Goal: Find specific page/section: Find specific page/section

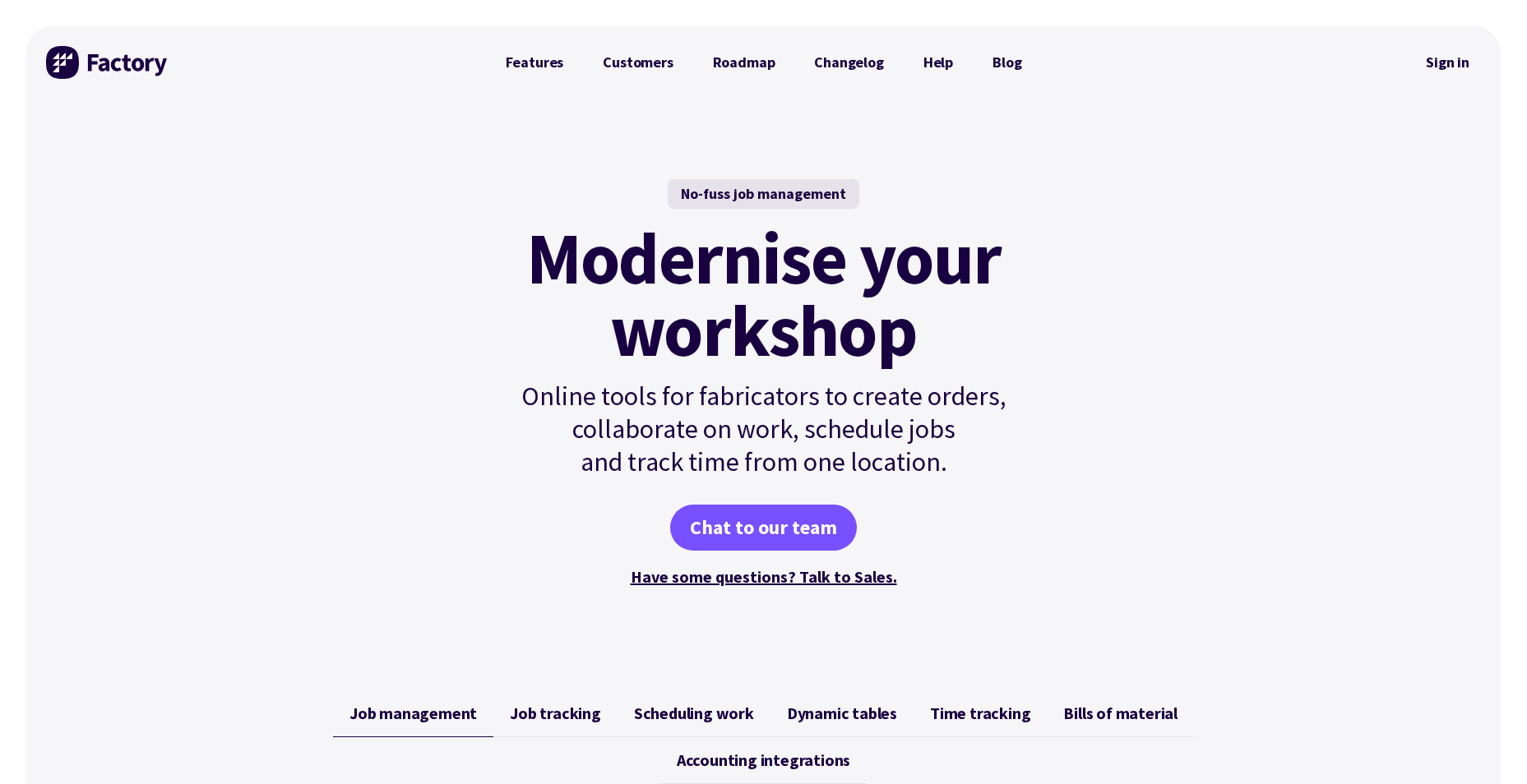
click at [1377, 65] on div at bounding box center [1227, 63] width 373 height 72
click at [1437, 59] on link "Sign in" at bounding box center [1447, 63] width 66 height 38
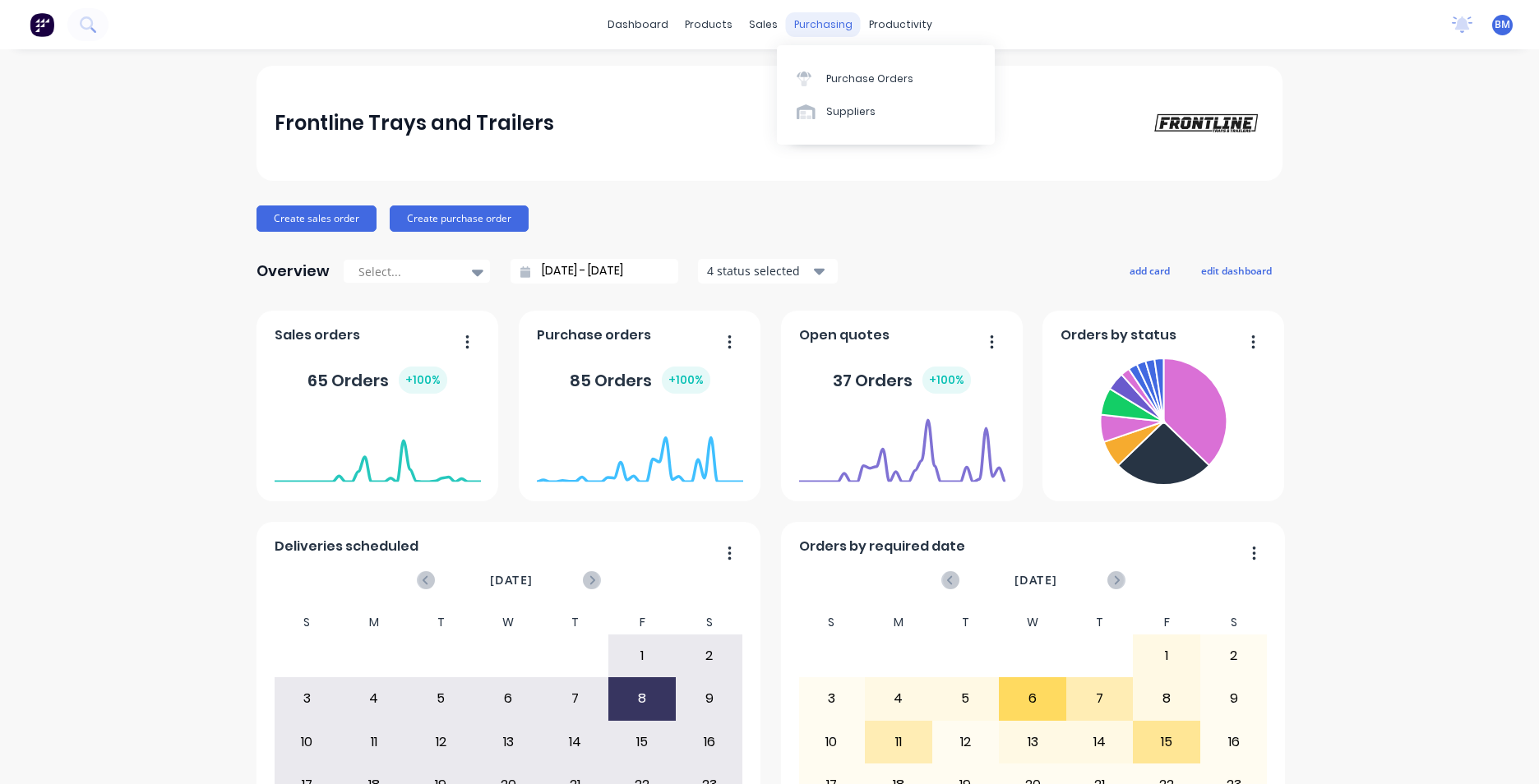
drag, startPoint x: 801, startPoint y: 22, endPoint x: 794, endPoint y: 12, distance: 12.2
click at [801, 22] on div "purchasing" at bounding box center [823, 25] width 75 height 25
drag, startPoint x: 955, startPoint y: 111, endPoint x: 935, endPoint y: 111, distance: 20.0
click at [955, 111] on link "Planner" at bounding box center [958, 111] width 217 height 33
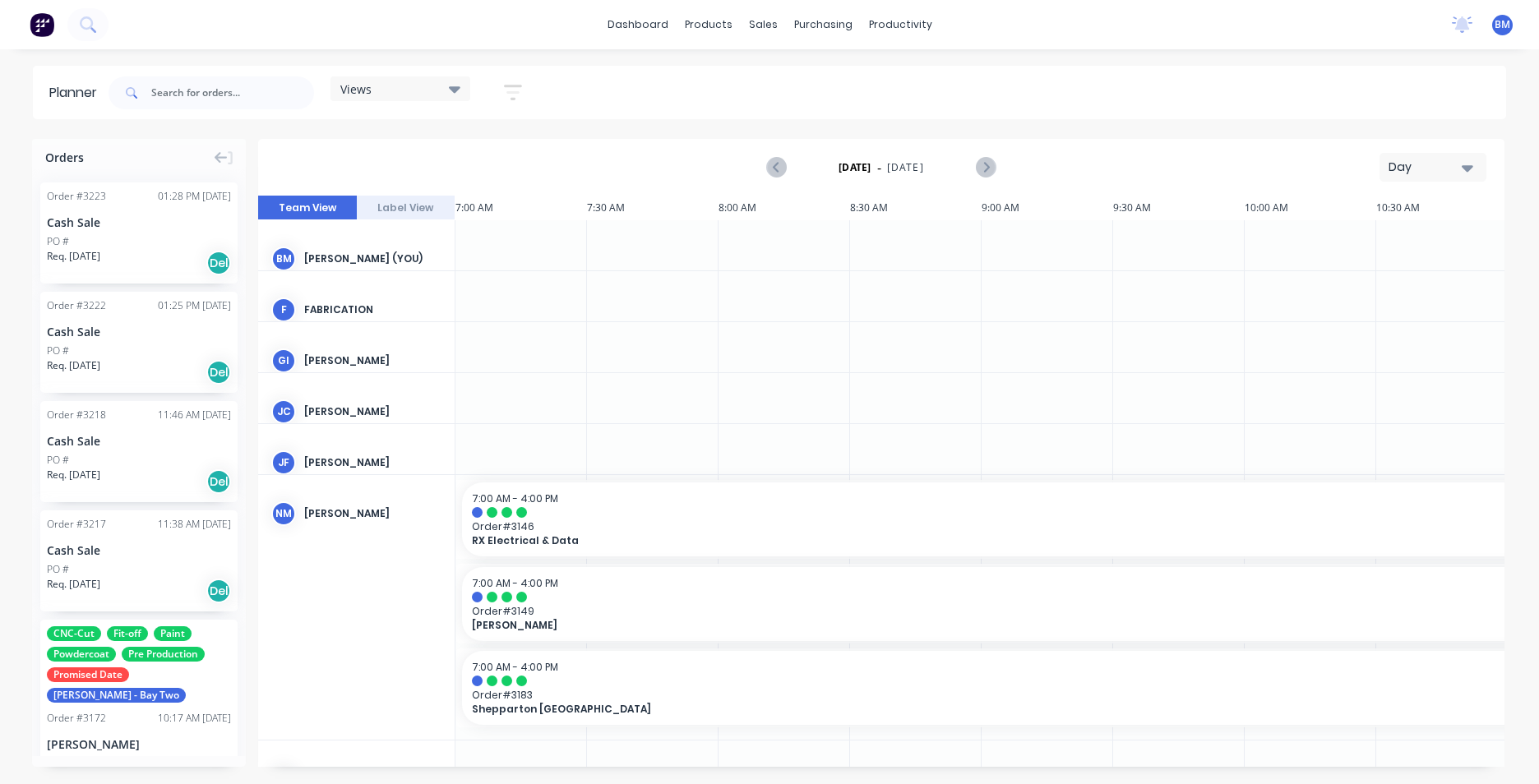
scroll to position [0, 527]
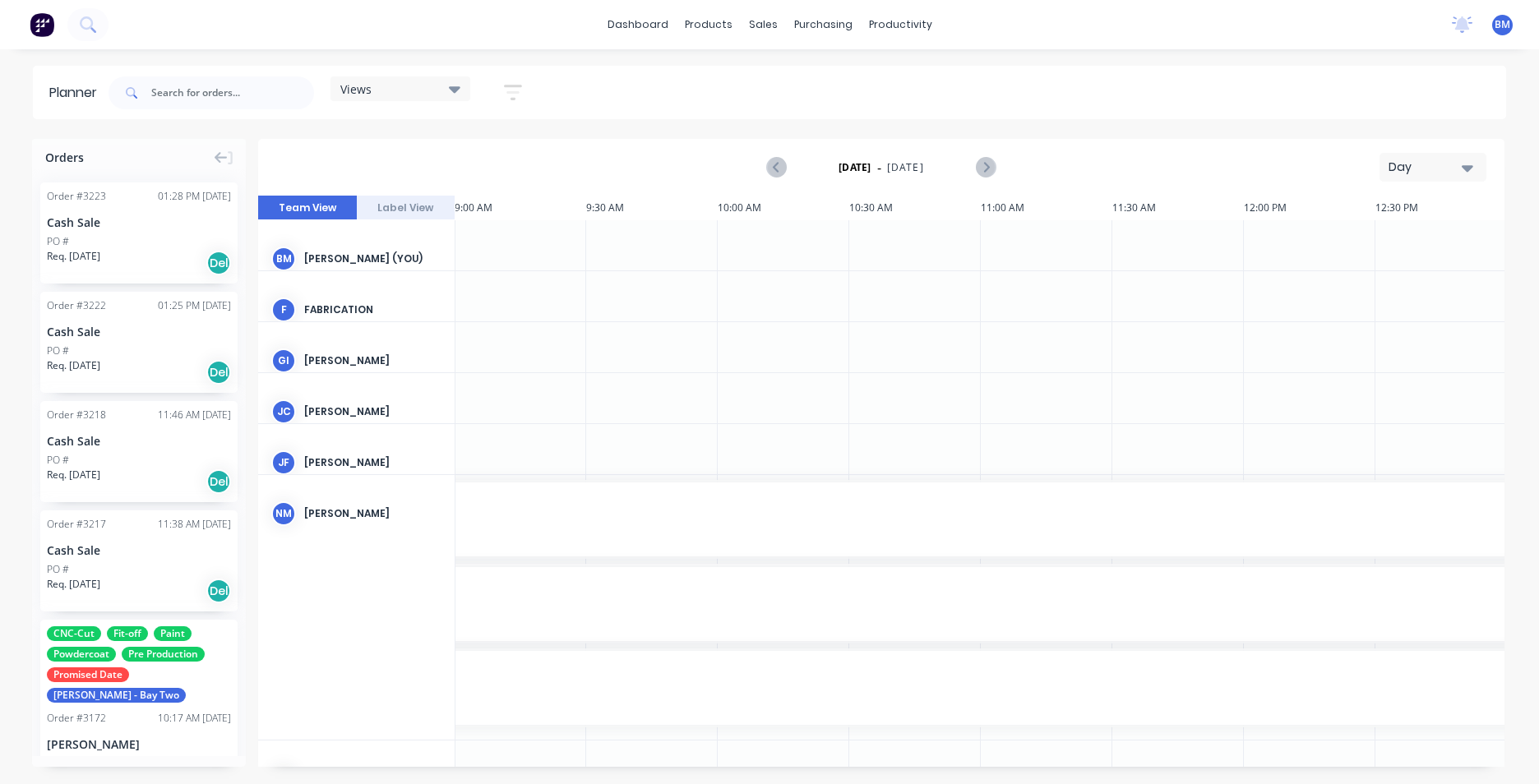
click at [1524, 169] on div "Orders Order # 3223 01:28 PM [DATE] Cash Sale PO # Req. [DATE] Del Order # 3222…" at bounding box center [769, 460] width 1539 height 644
click at [1487, 166] on div "Day" at bounding box center [1441, 167] width 123 height 28
click at [1458, 167] on div "Day" at bounding box center [1427, 167] width 76 height 17
click at [1424, 267] on div "Month" at bounding box center [1402, 277] width 162 height 33
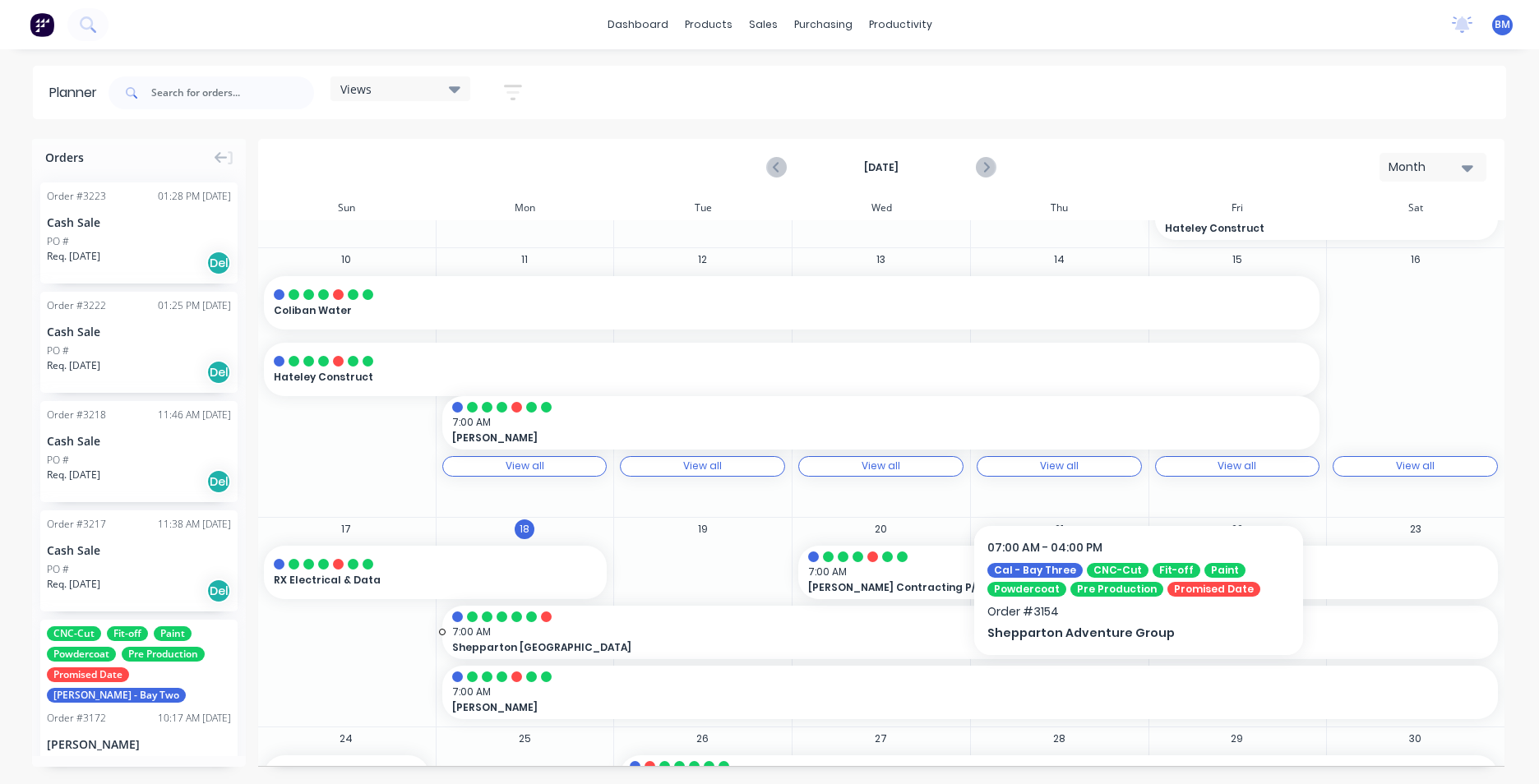
scroll to position [658, 0]
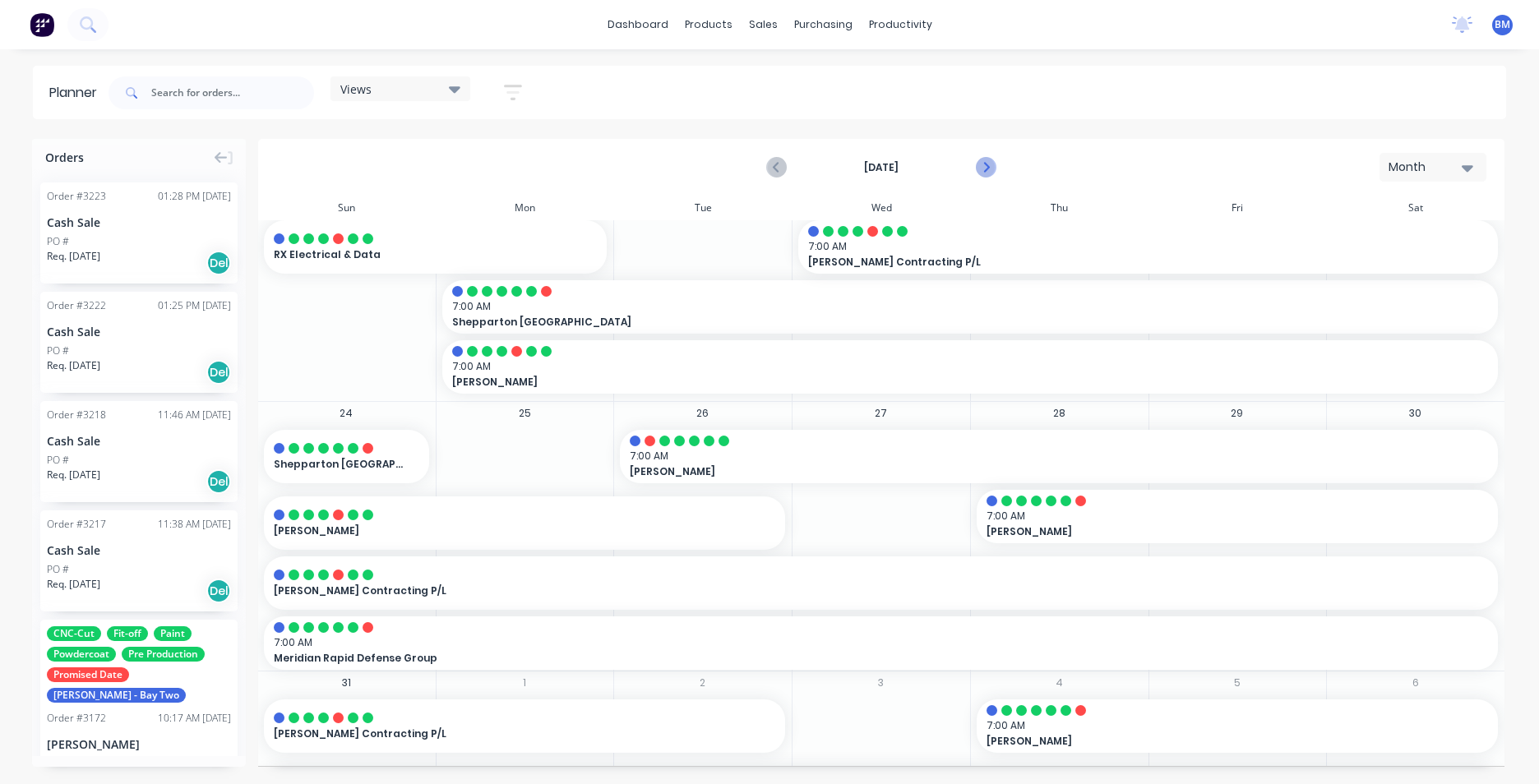
click at [978, 170] on icon "Next page" at bounding box center [985, 167] width 20 height 20
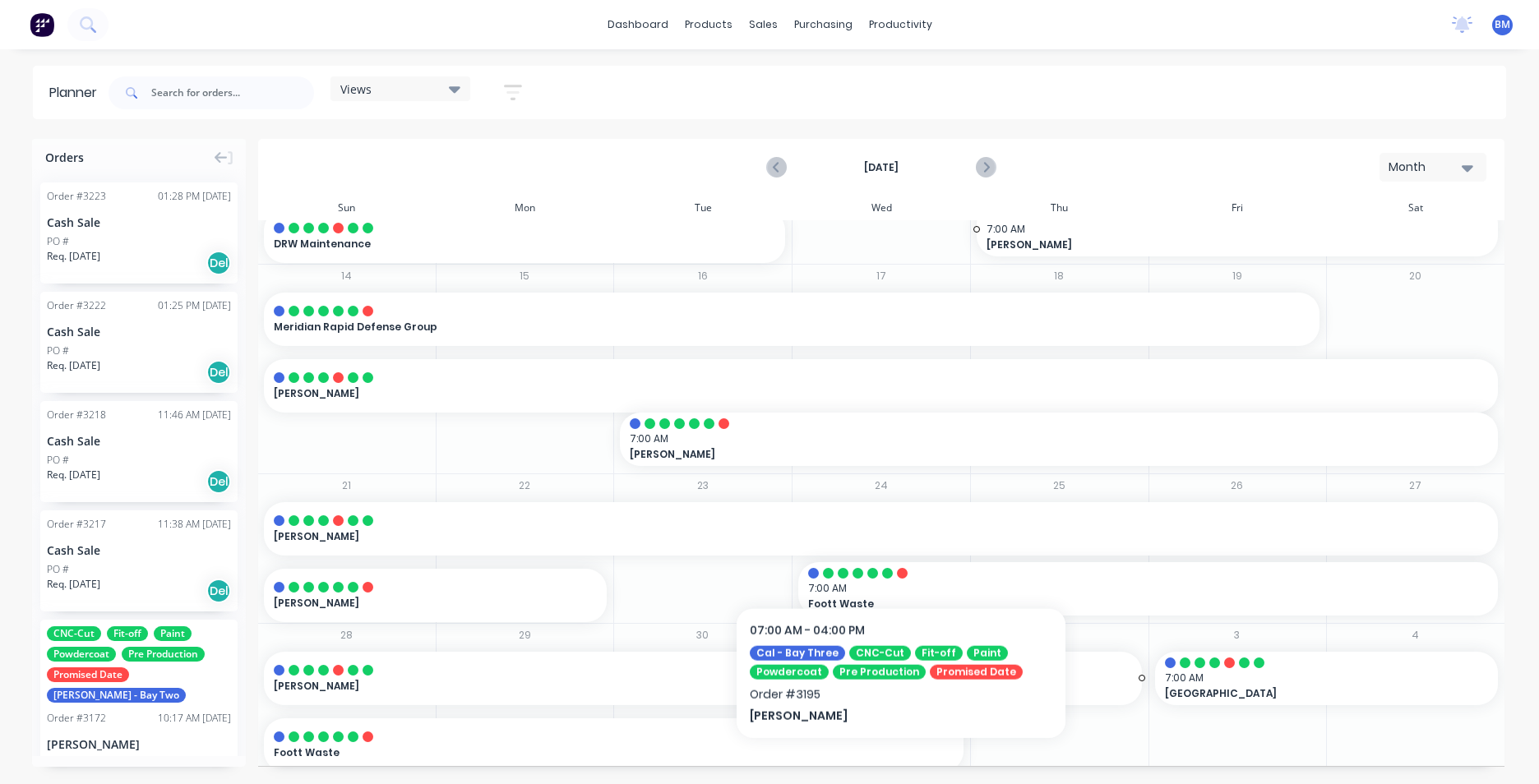
scroll to position [448, 0]
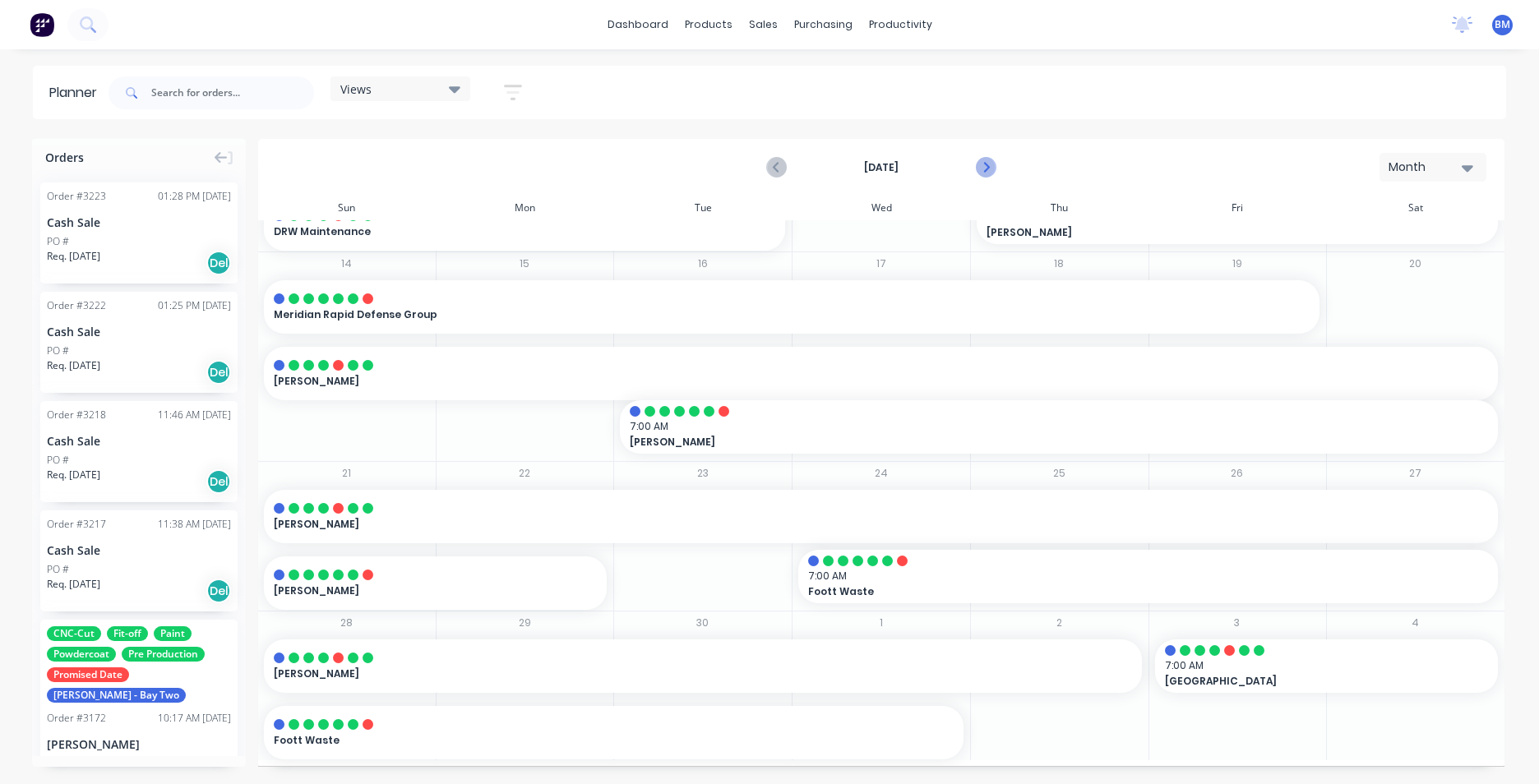
click at [995, 162] on icon "Next page" at bounding box center [985, 167] width 20 height 20
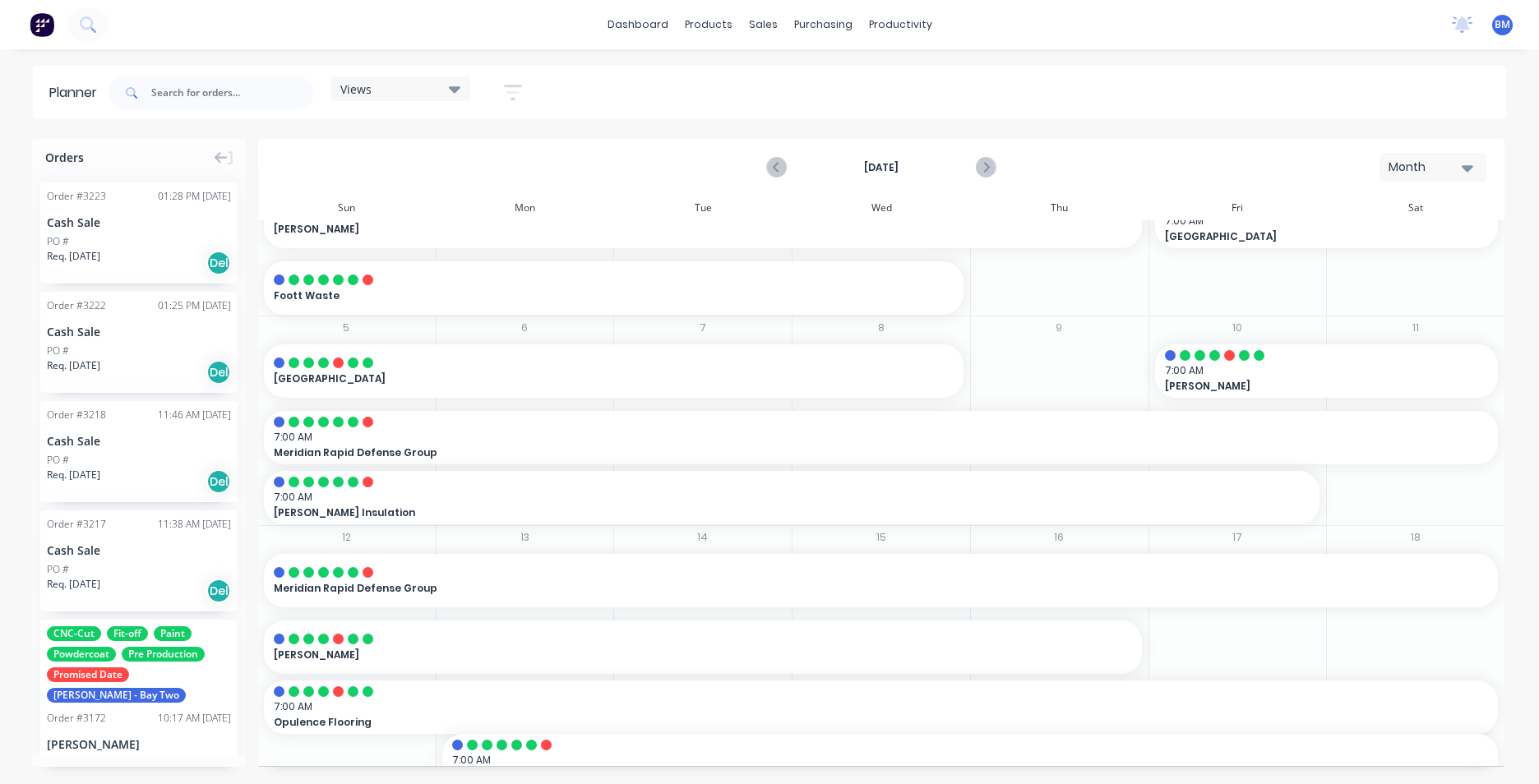
scroll to position [0, 0]
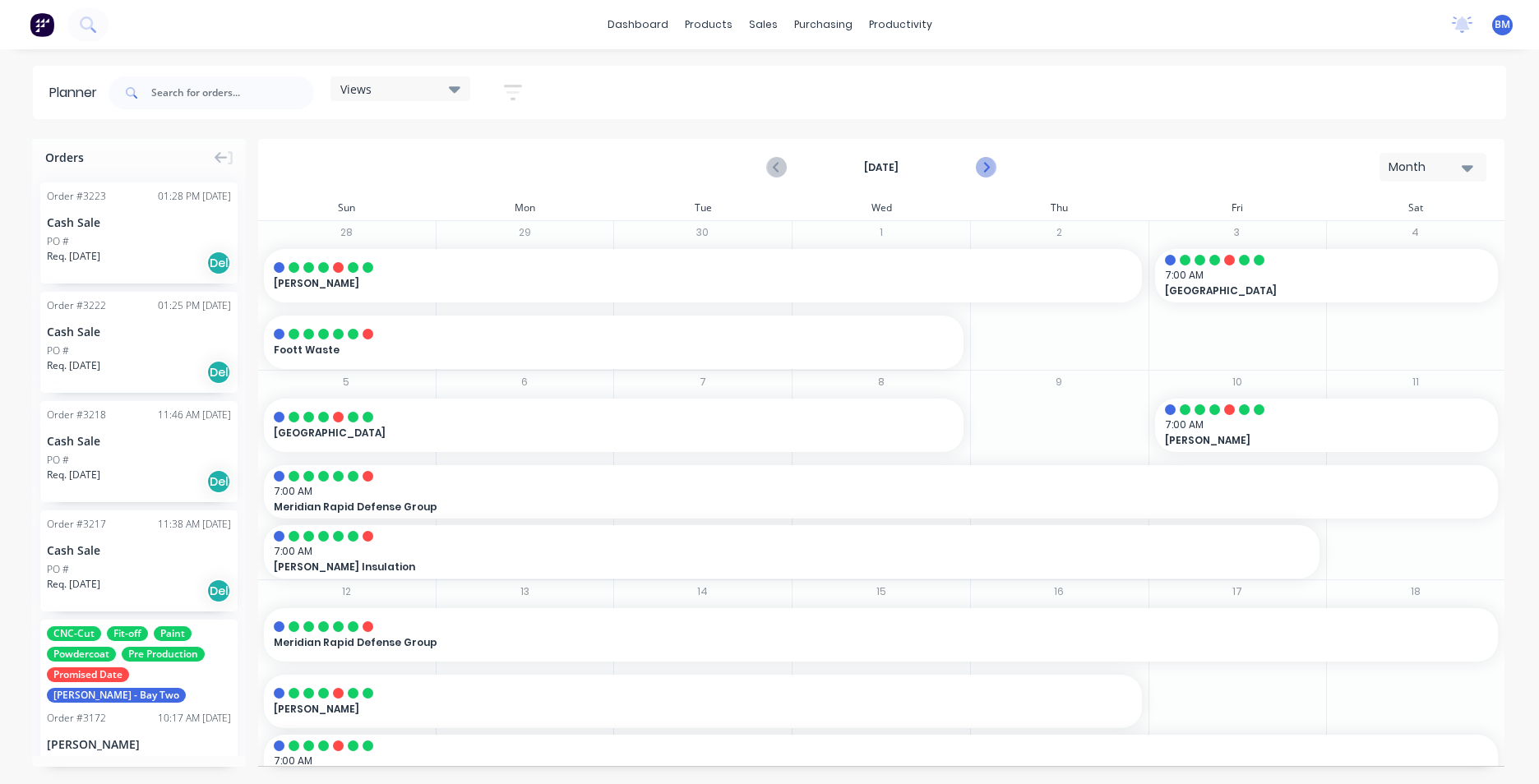
click at [980, 174] on icon "Next page" at bounding box center [985, 167] width 20 height 20
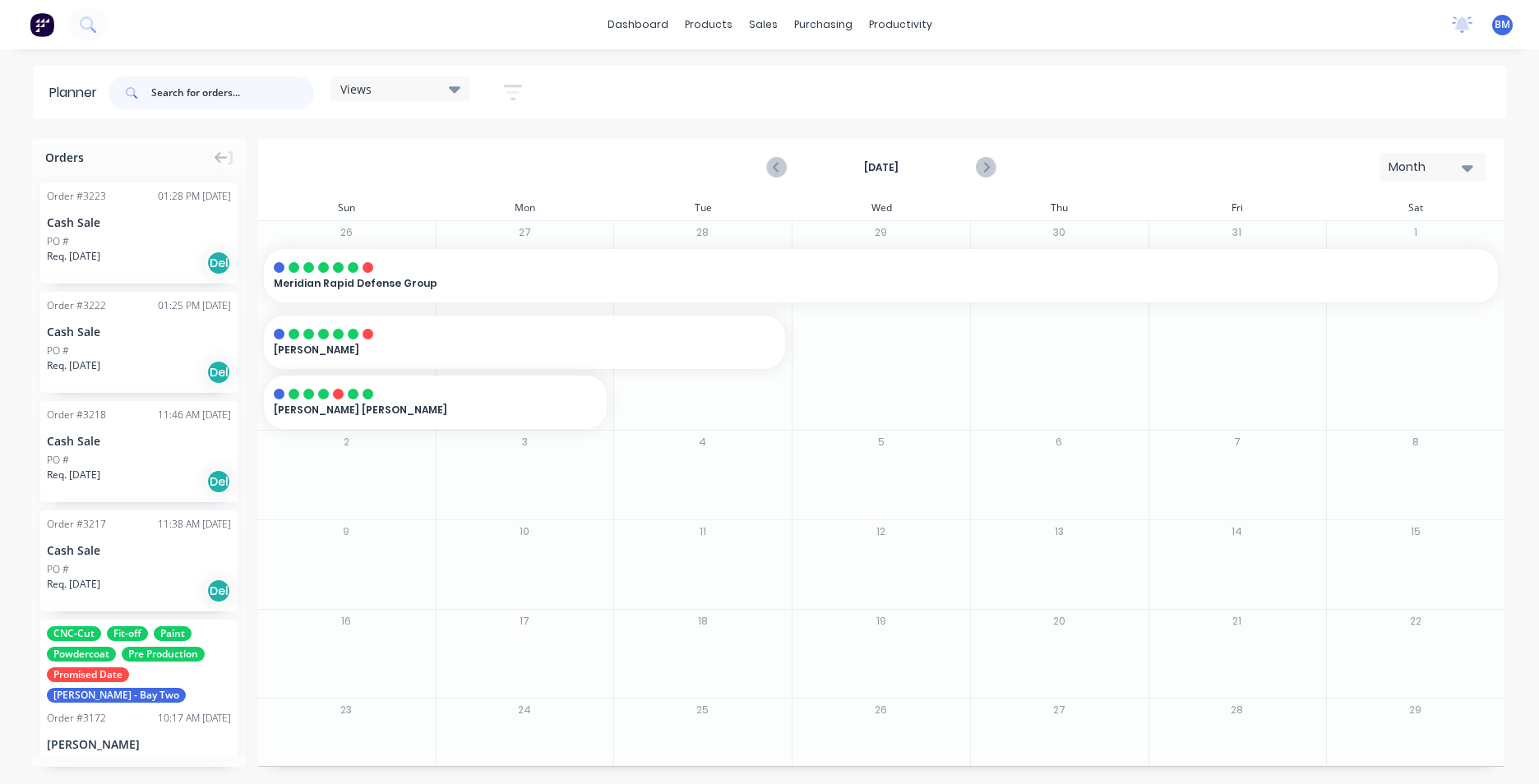
click at [163, 95] on input "text" at bounding box center [232, 93] width 162 height 33
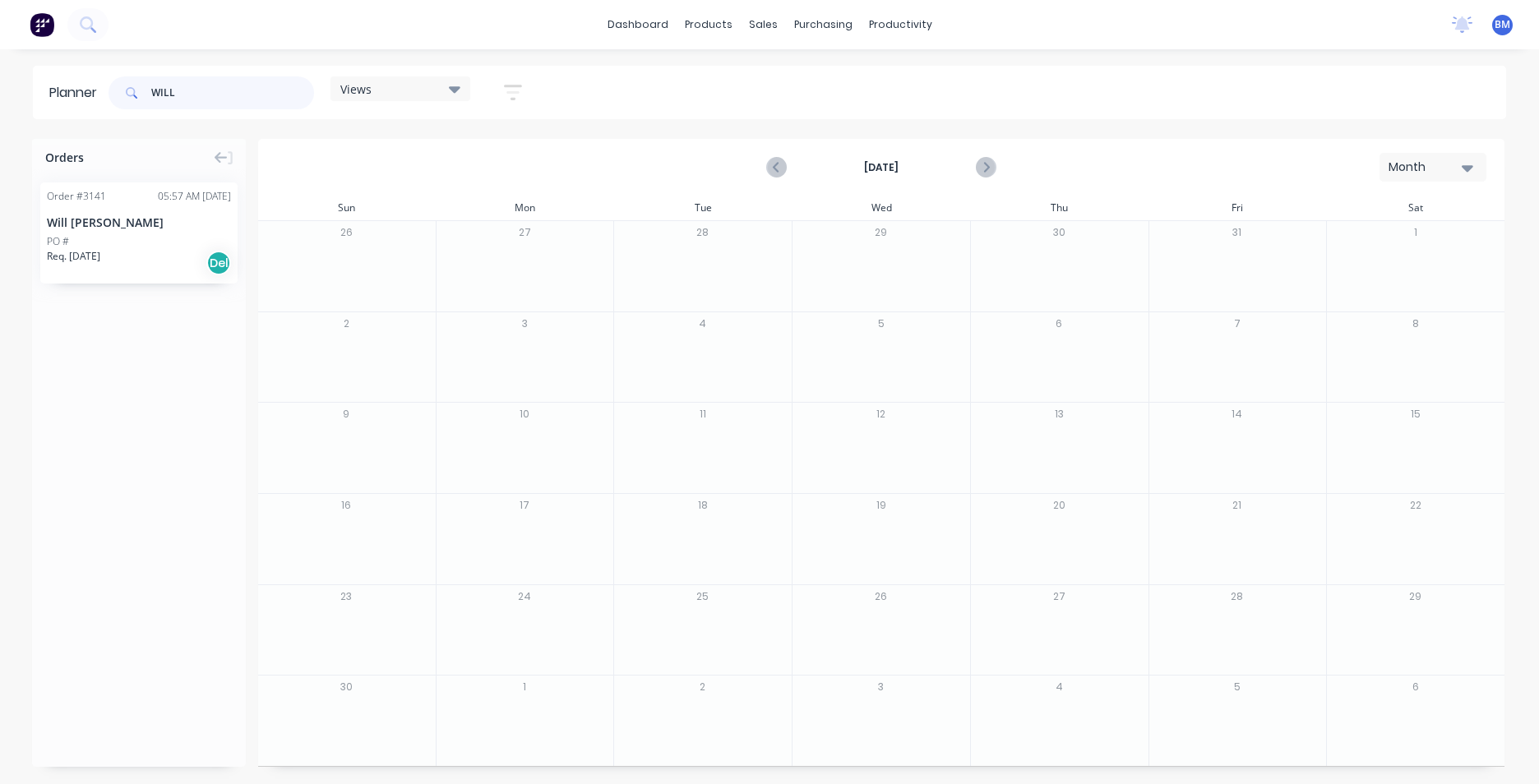
type input "WILL"
click at [150, 263] on div "Req. [DATE] Del" at bounding box center [139, 262] width 184 height 28
